Goal: Task Accomplishment & Management: Manage account settings

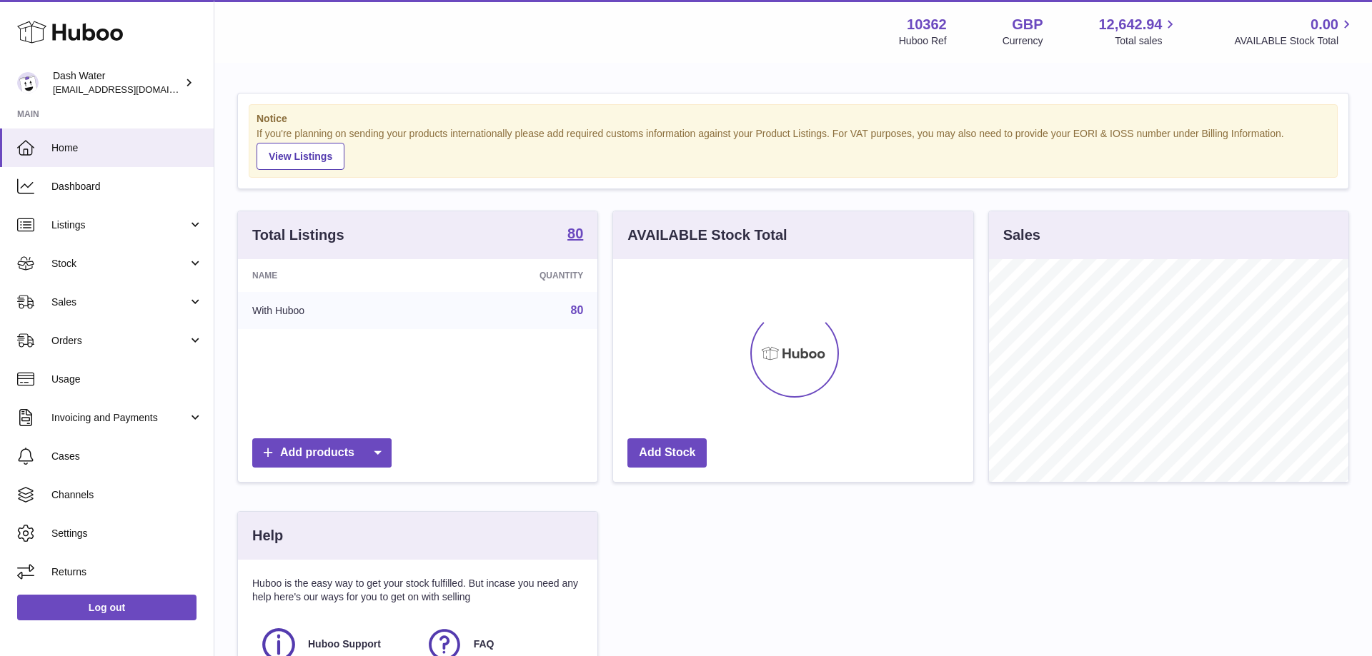
scroll to position [223, 359]
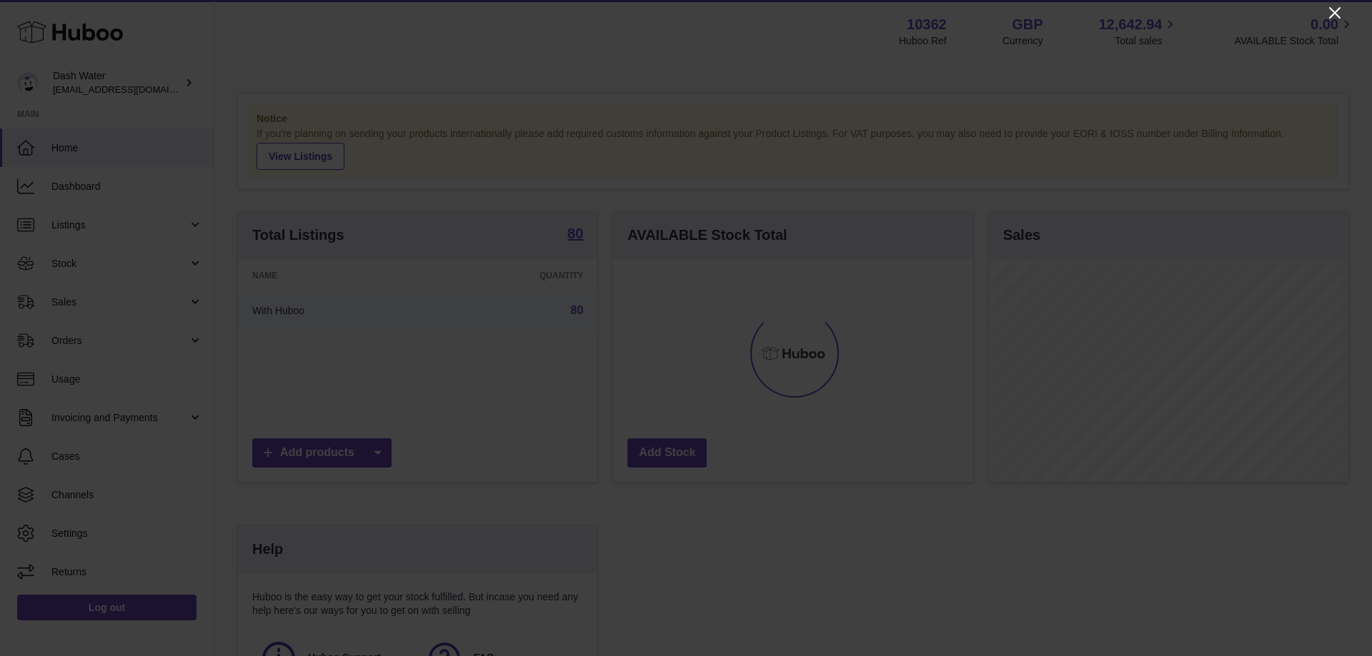
click at [1330, 11] on icon "Close" at bounding box center [1334, 12] width 17 height 17
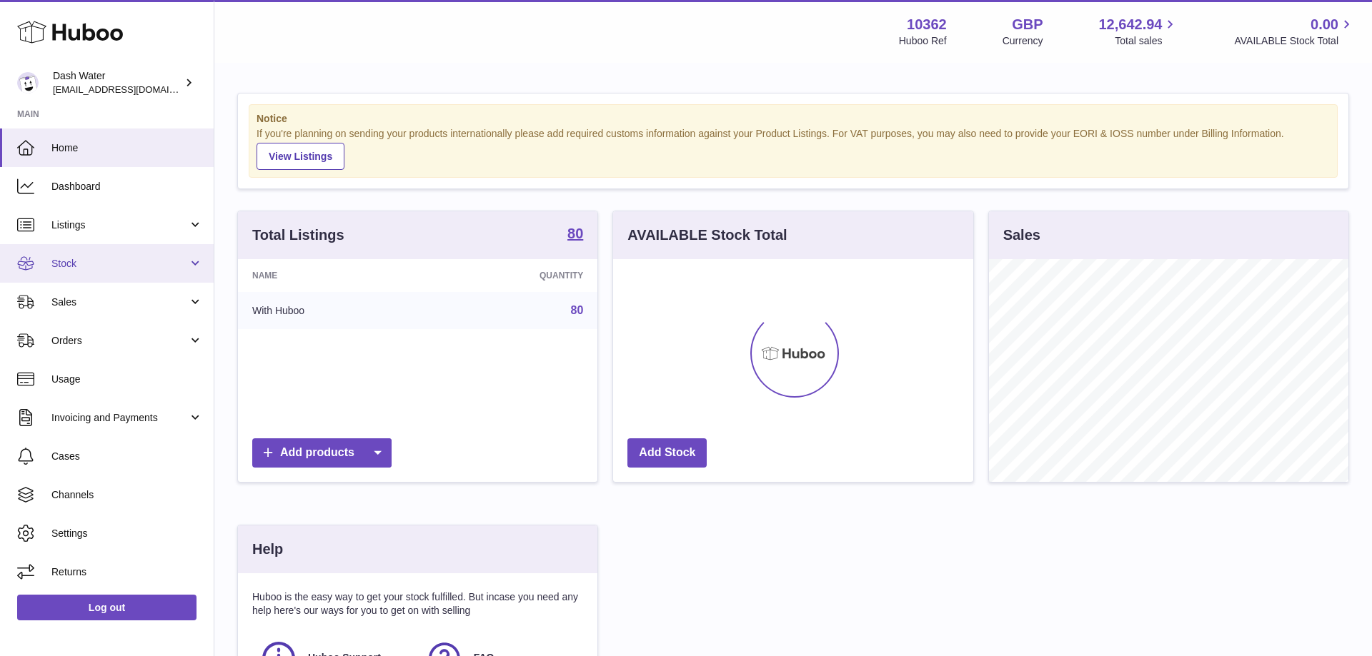
click at [146, 266] on span "Stock" at bounding box center [119, 264] width 136 height 14
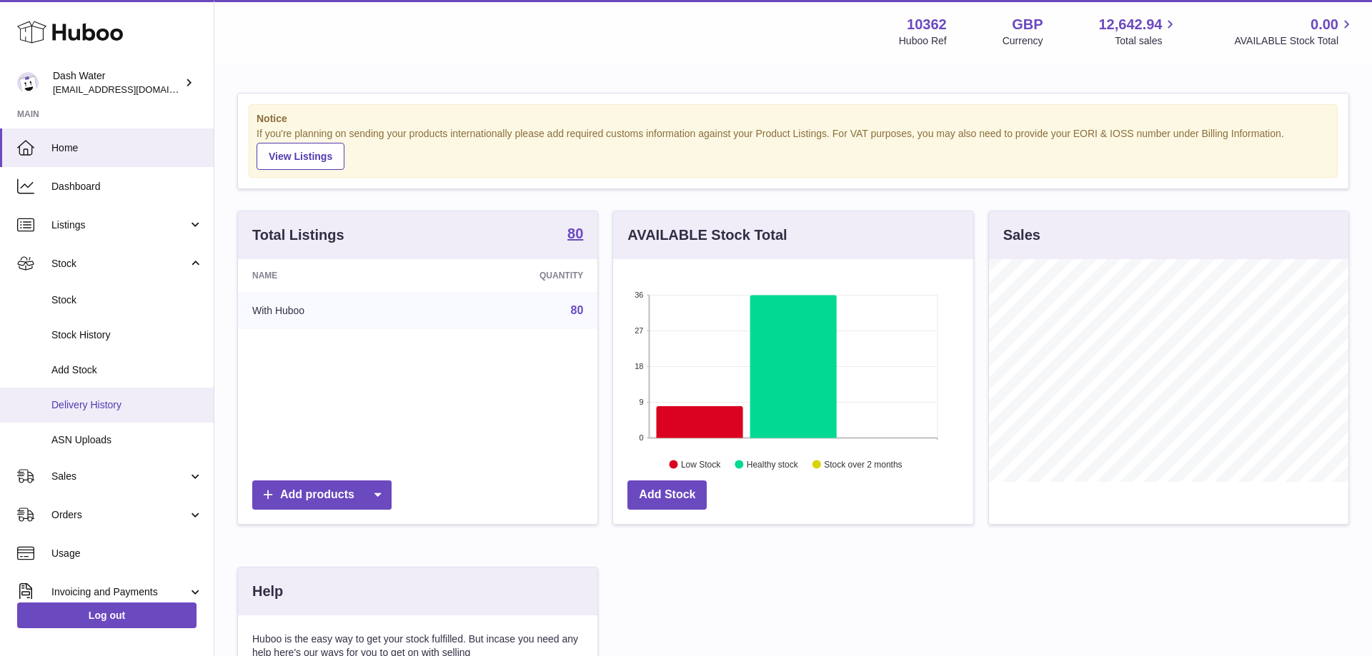
click at [96, 402] on span "Delivery History" at bounding box center [126, 406] width 151 height 14
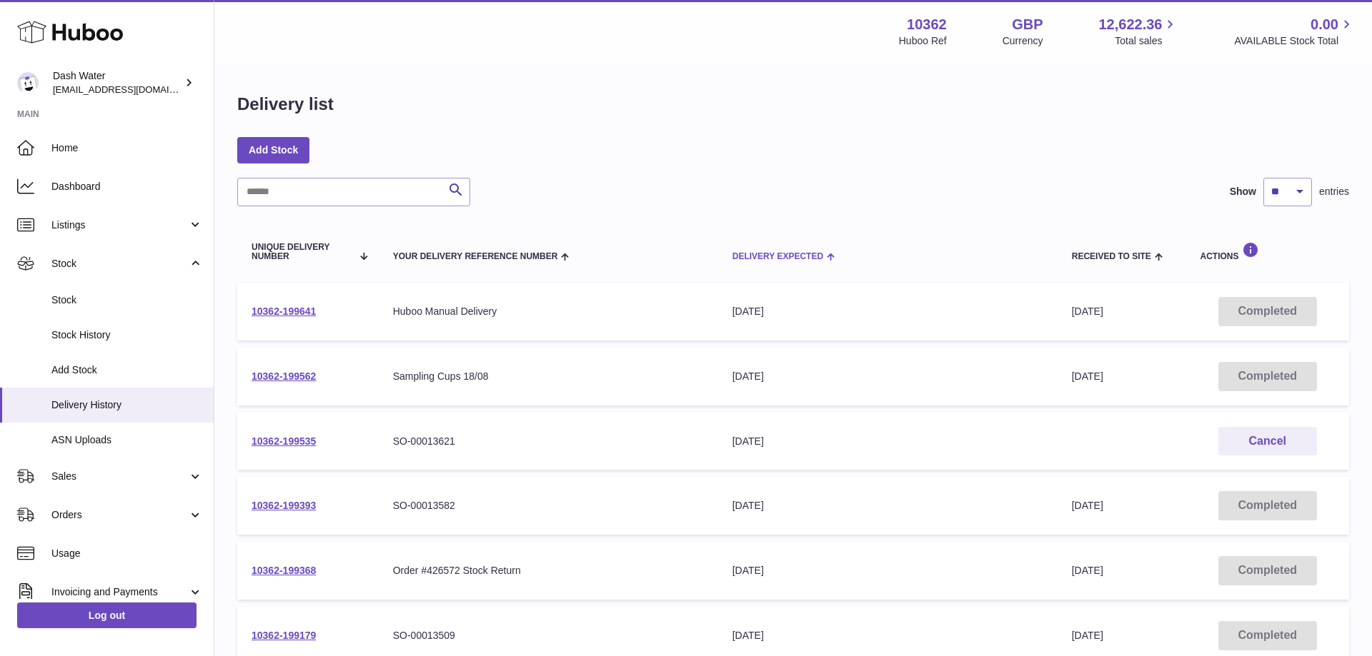
click at [767, 256] on span "Delivery Expected" at bounding box center [777, 256] width 91 height 9
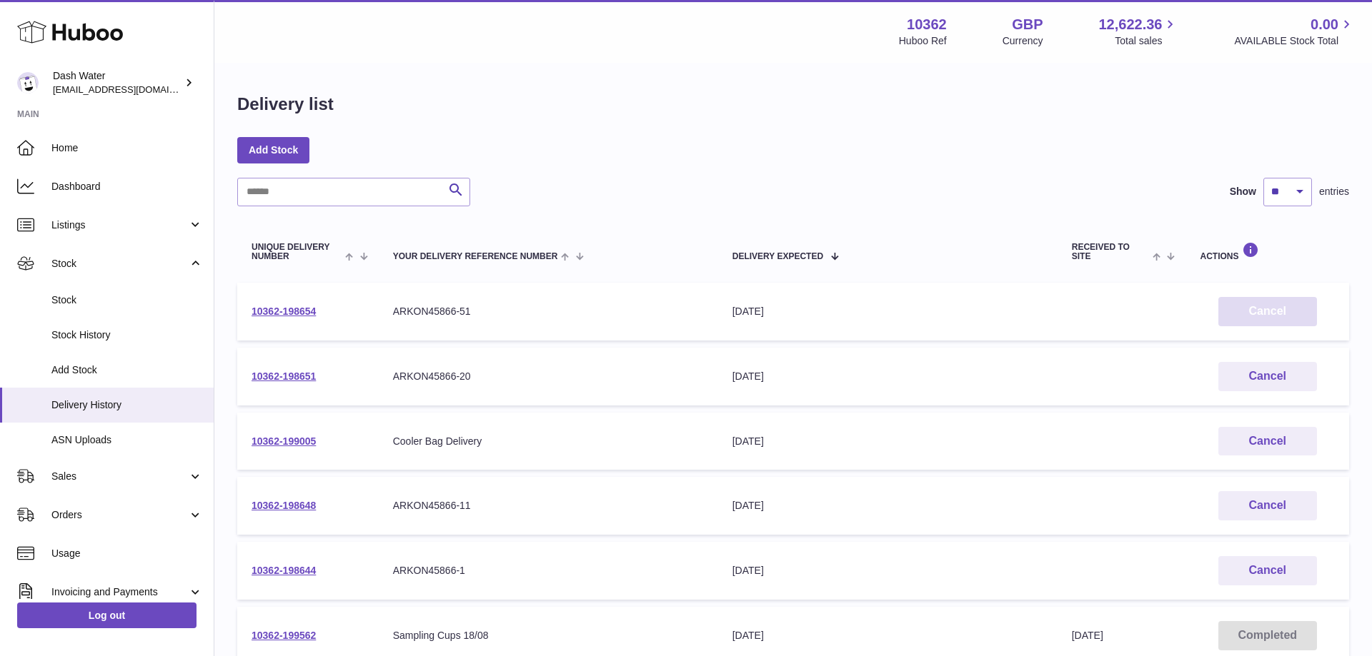
click at [1254, 306] on button "Cancel" at bounding box center [1267, 311] width 99 height 29
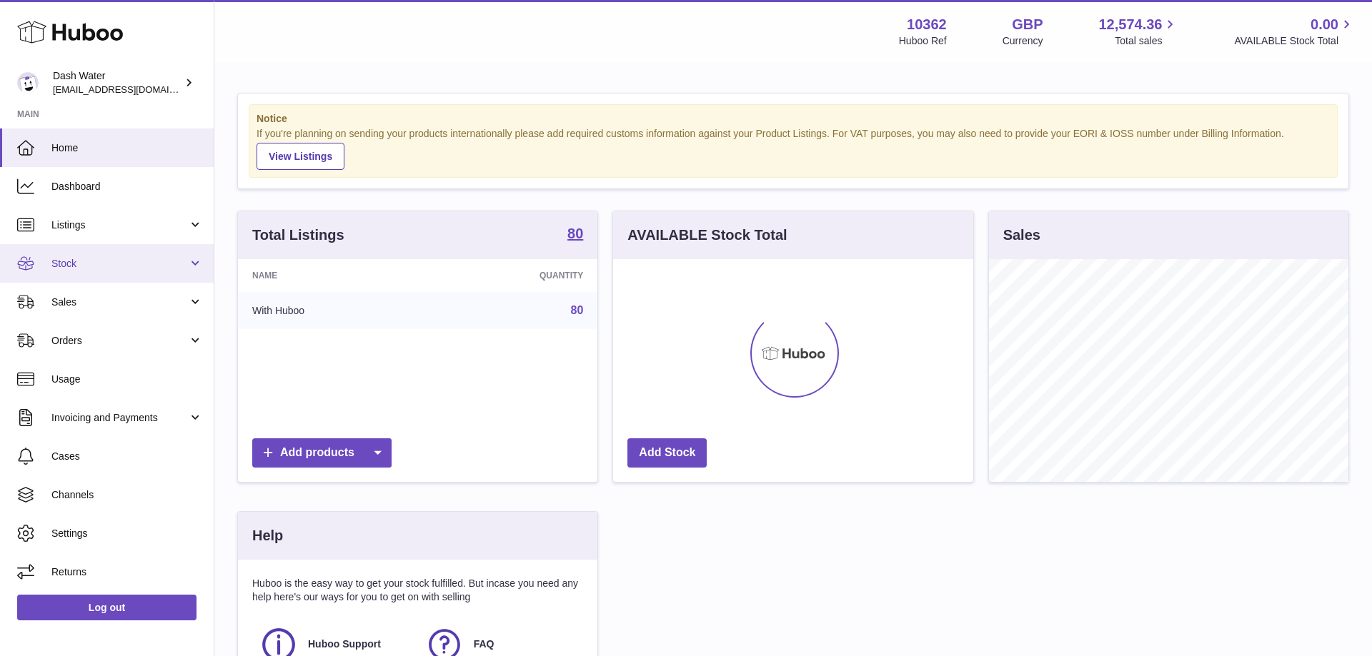
scroll to position [223, 359]
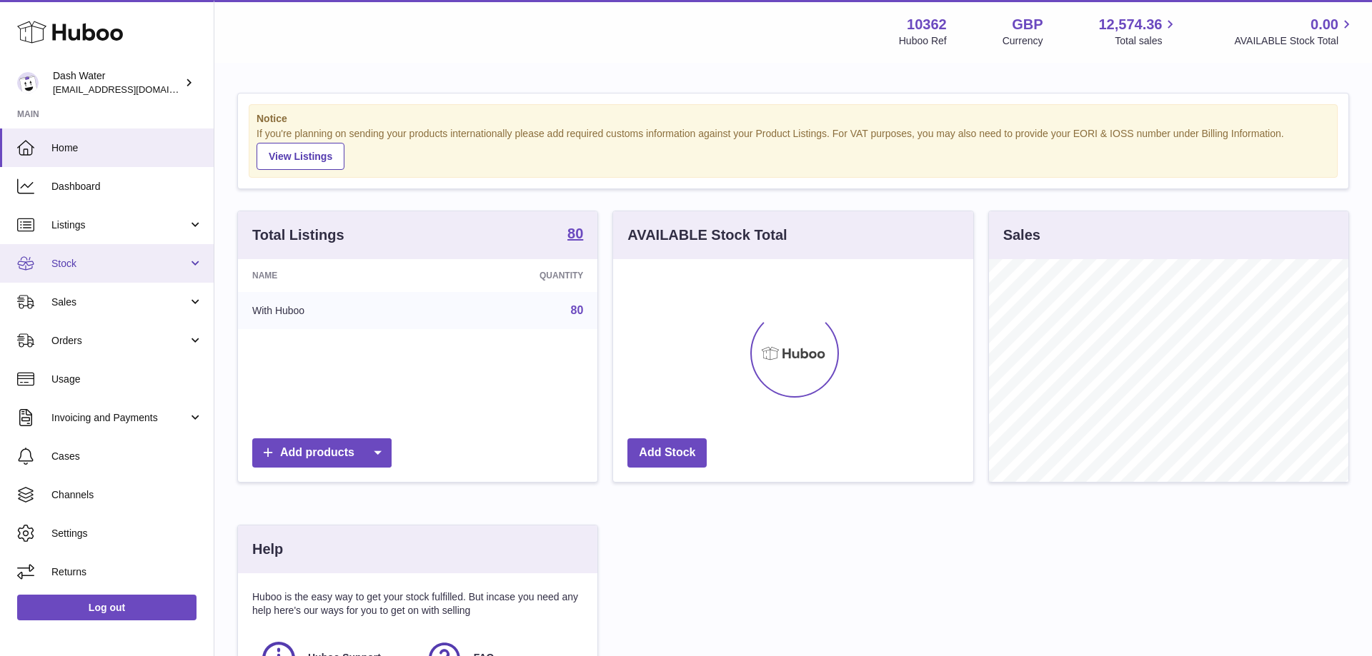
click at [109, 260] on span "Stock" at bounding box center [119, 264] width 136 height 14
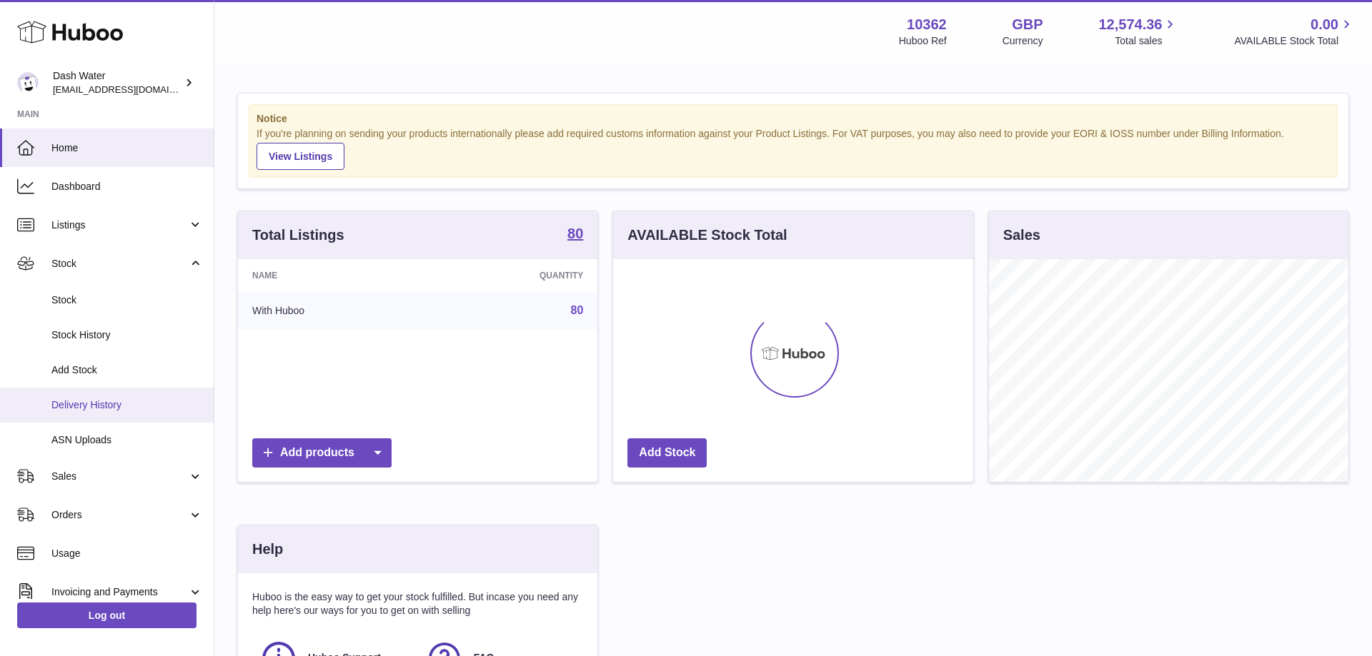
click at [106, 407] on span "Delivery History" at bounding box center [126, 406] width 151 height 14
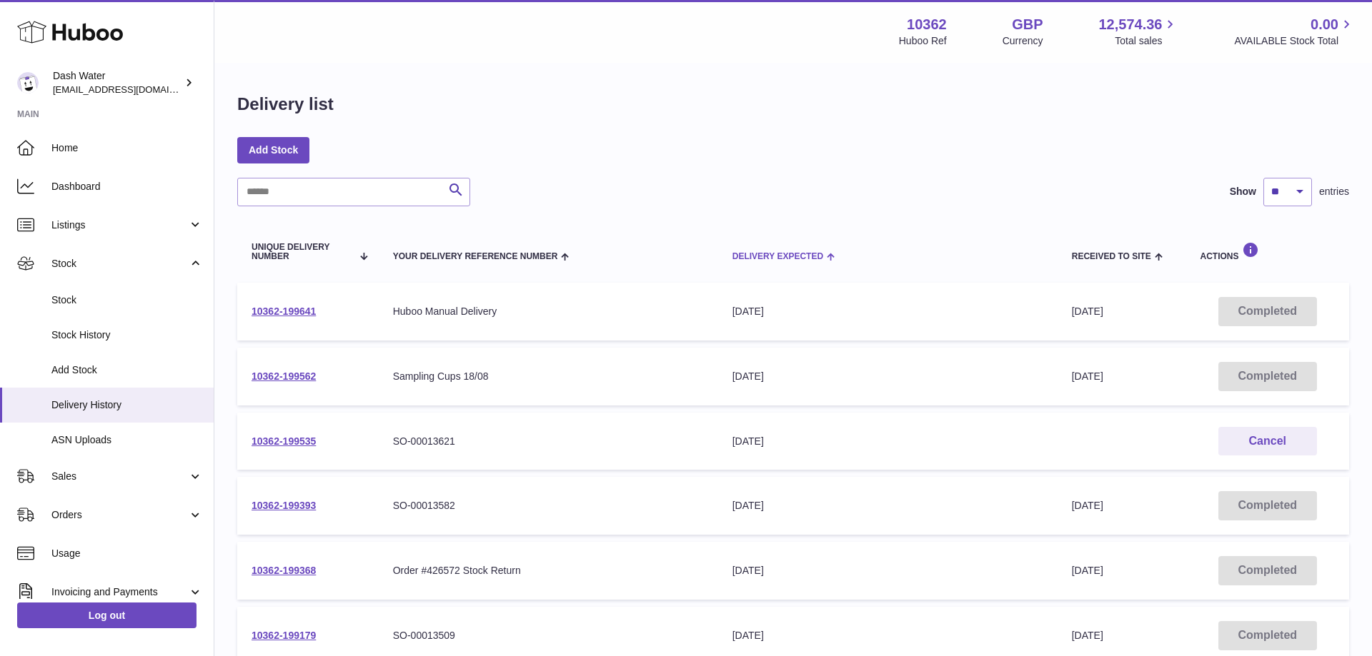
click at [741, 260] on span "Delivery Expected" at bounding box center [777, 256] width 91 height 9
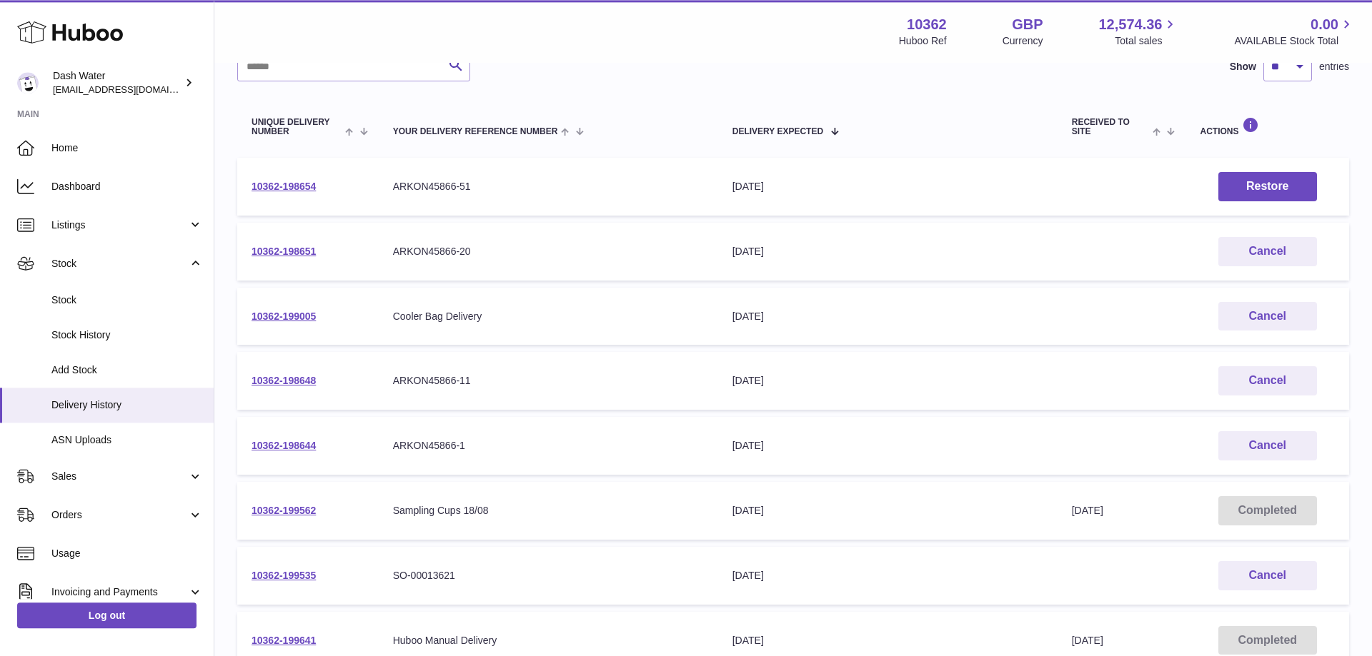
scroll to position [146, 0]
